Goal: Information Seeking & Learning: Understand process/instructions

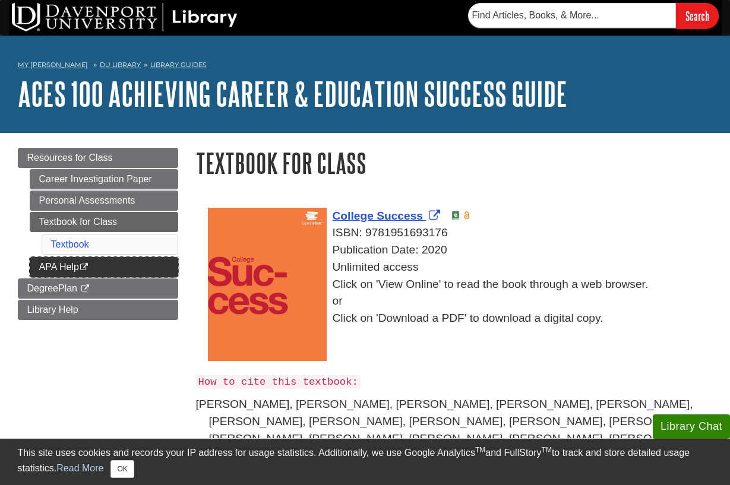
click at [78, 266] on link "APA Help This link opens in a new window" at bounding box center [104, 267] width 148 height 20
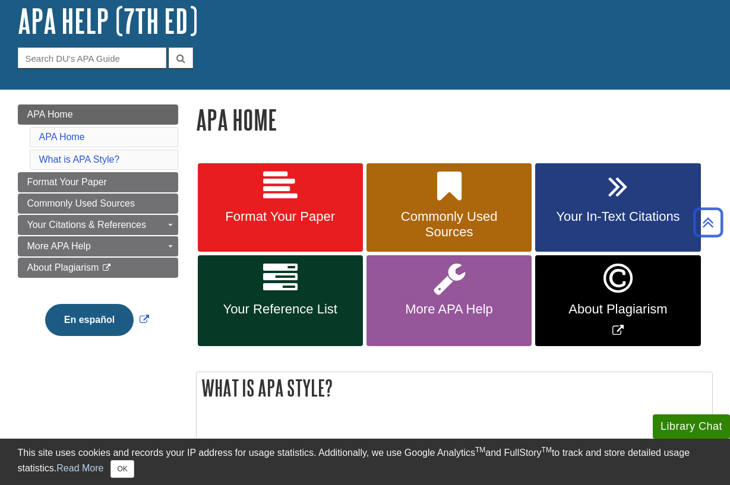
scroll to position [69, 0]
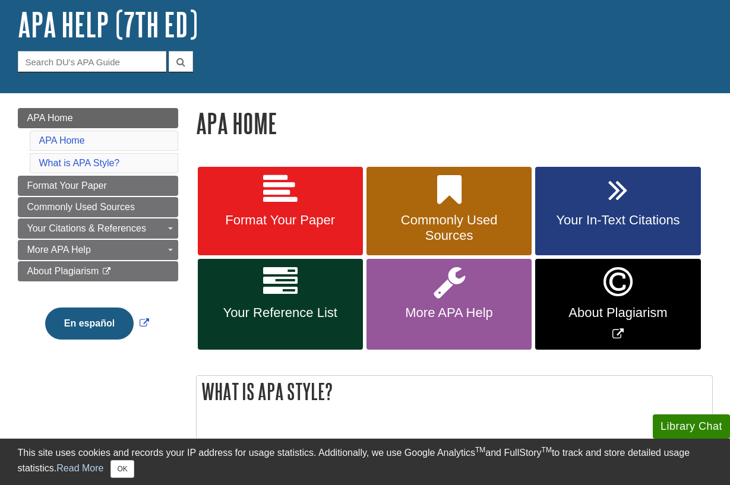
click at [278, 299] on link "Your Reference List" at bounding box center [280, 304] width 165 height 91
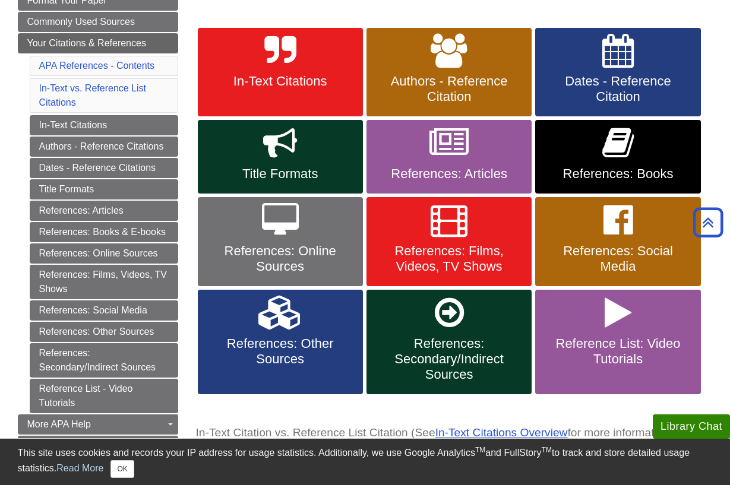
scroll to position [195, 0]
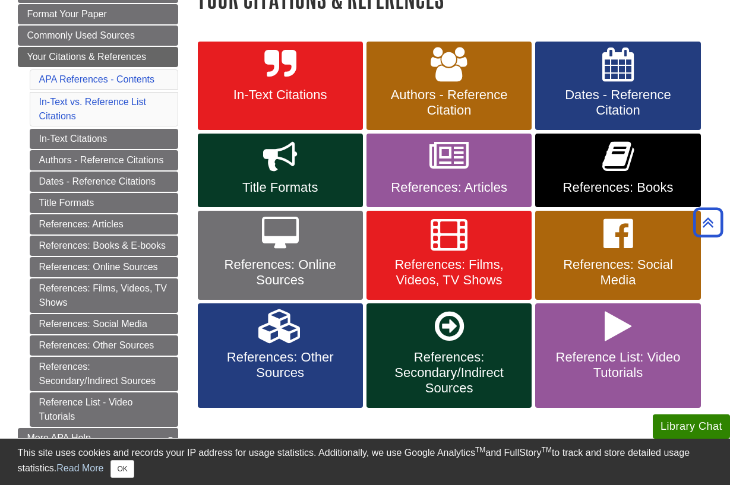
click at [606, 342] on link "Reference List: Video Tutorials" at bounding box center [617, 355] width 165 height 104
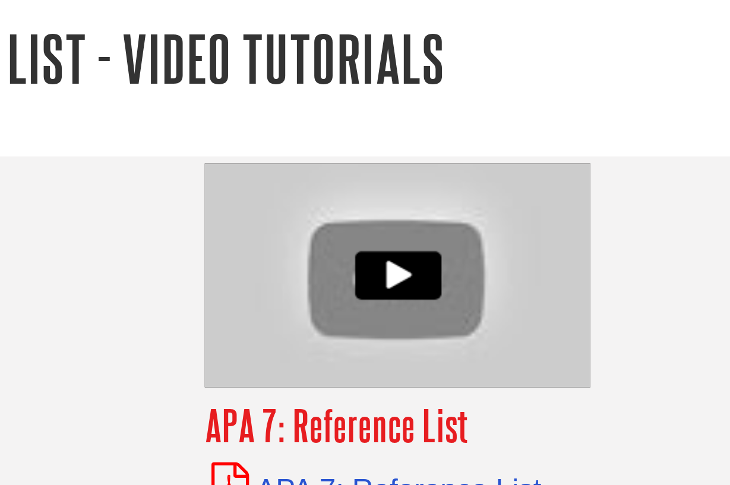
drag, startPoint x: 216, startPoint y: 8, endPoint x: 214, endPoint y: 31, distance: 22.7
click at [214, 178] on h1 "Reference List - Video Tutorials" at bounding box center [454, 193] width 517 height 30
